Goal: Task Accomplishment & Management: Use online tool/utility

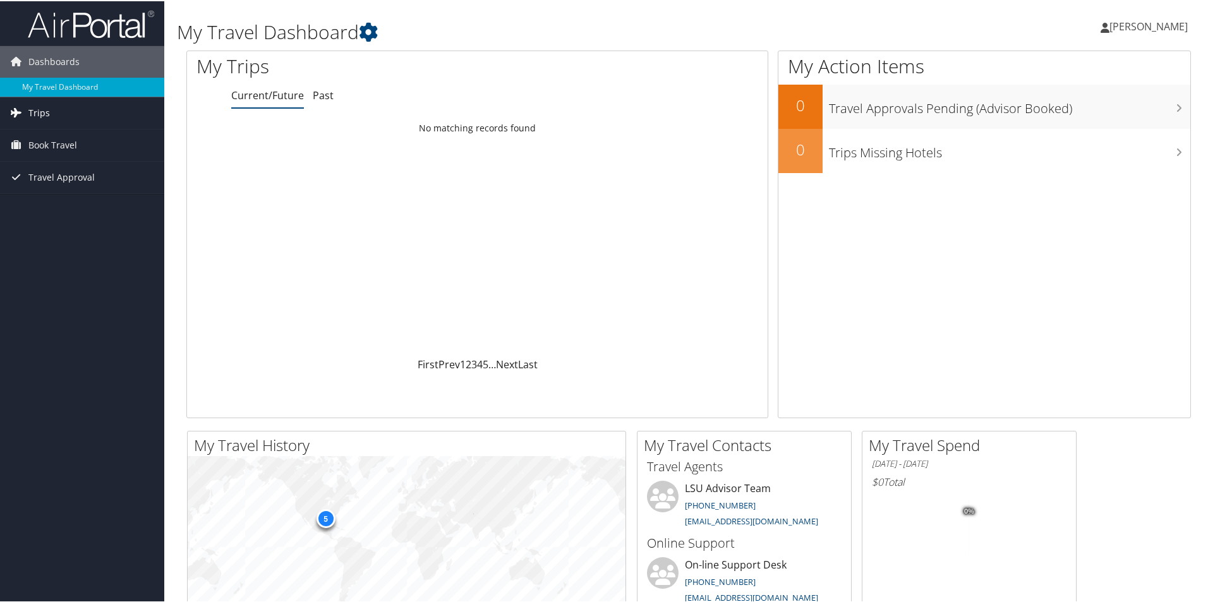
click at [58, 108] on link "Trips" at bounding box center [82, 112] width 164 height 32
click at [62, 131] on link "Current/Future Trips" at bounding box center [82, 137] width 164 height 19
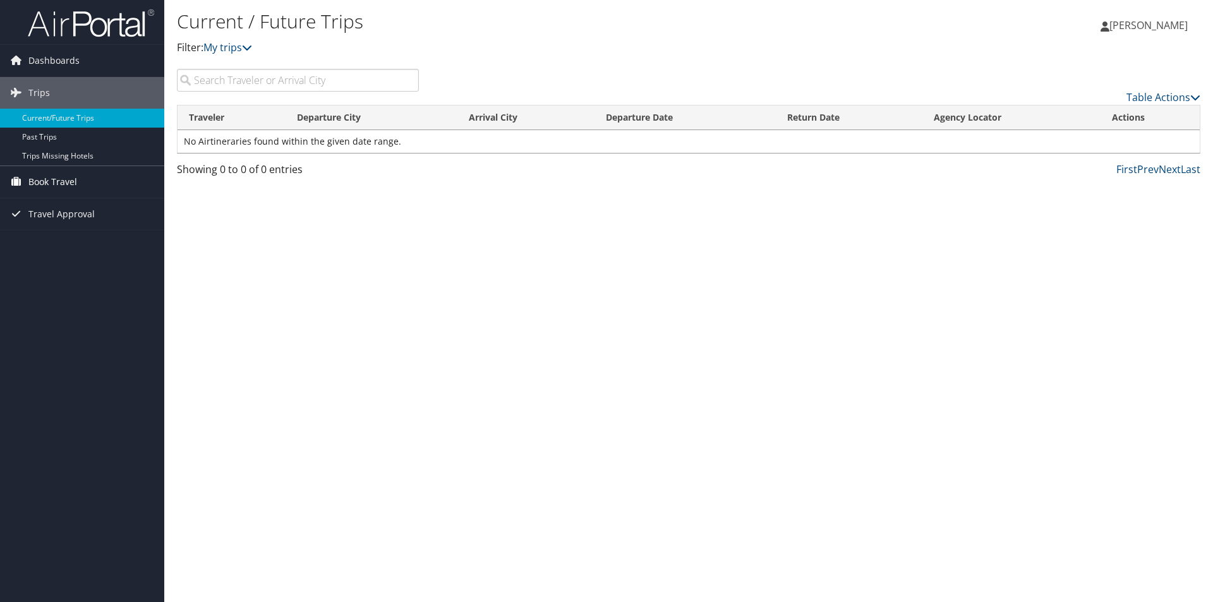
click at [47, 180] on span "Book Travel" at bounding box center [52, 182] width 49 height 32
click at [58, 234] on link "Book/Manage Online Trips" at bounding box center [82, 226] width 164 height 19
